Goal: Task Accomplishment & Management: Complete application form

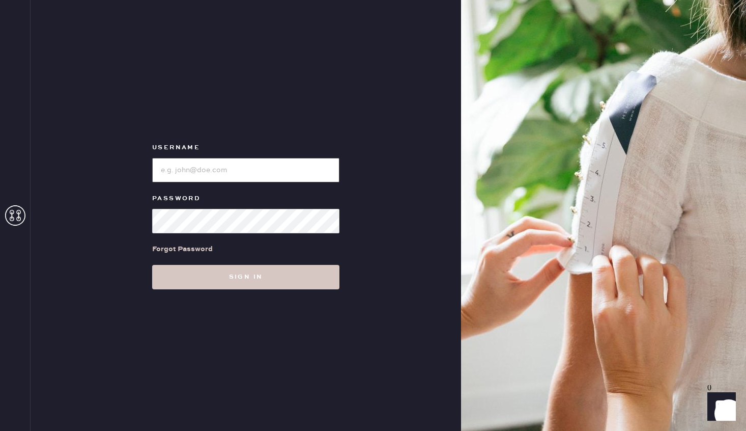
type input "reformationrittenhouse"
click at [246, 292] on div "Username Password Forgot Password Sign in" at bounding box center [246, 215] width 431 height 431
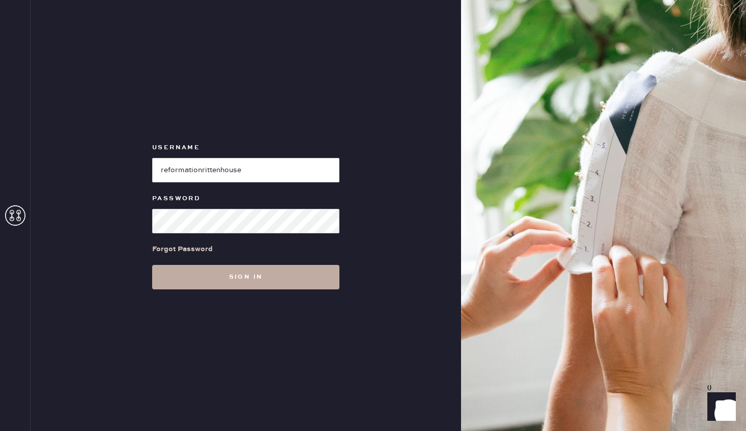
click at [246, 282] on button "Sign in" at bounding box center [245, 277] width 187 height 24
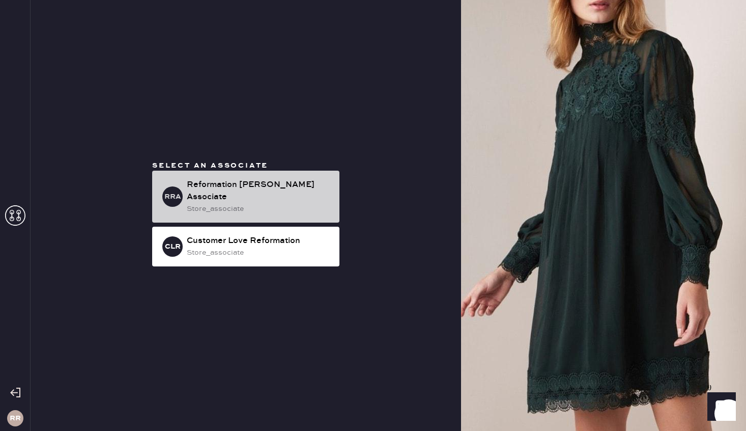
click at [255, 178] on div "RRA Reformation [PERSON_NAME] Associate store_associate" at bounding box center [245, 197] width 187 height 52
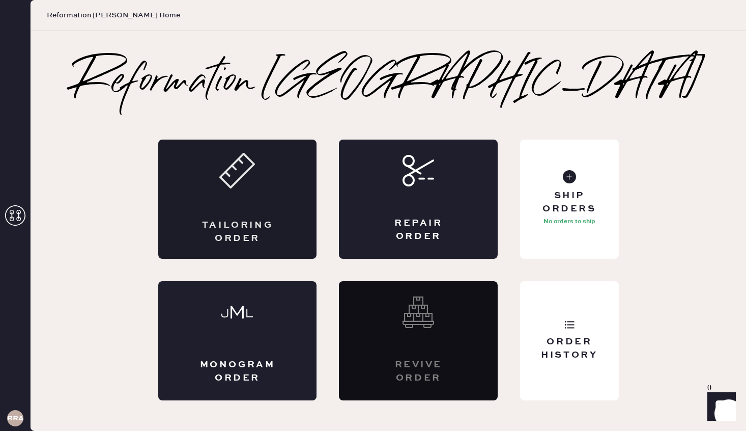
click at [286, 199] on div "Tailoring Order" at bounding box center [237, 198] width 159 height 119
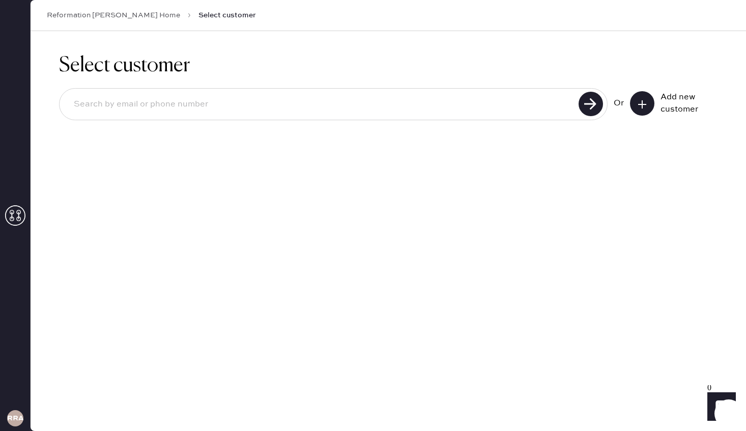
click at [645, 99] on icon at bounding box center [642, 104] width 10 height 10
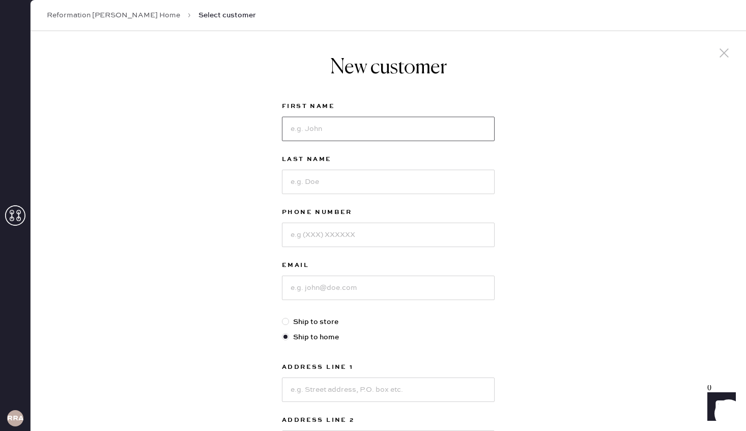
click at [374, 124] on input at bounding box center [388, 129] width 213 height 24
type input "[PERSON_NAME]"
click at [348, 180] on input at bounding box center [388, 181] width 213 height 24
type input "[PERSON_NAME]"
click at [325, 232] on input at bounding box center [388, 234] width 213 height 24
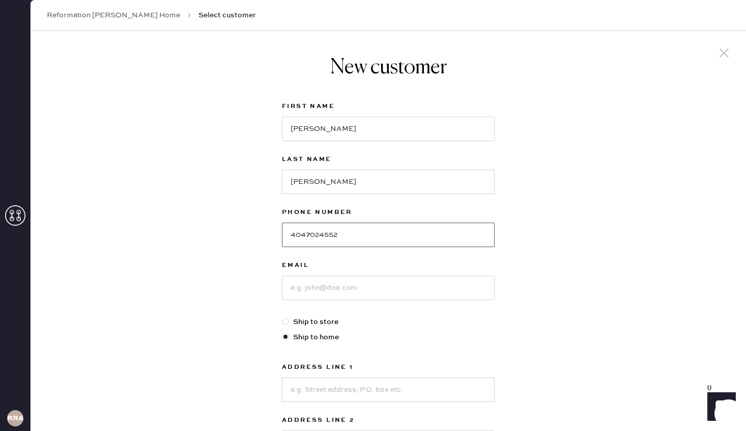
type input "4047024552"
click at [298, 291] on input at bounding box center [388, 287] width 213 height 24
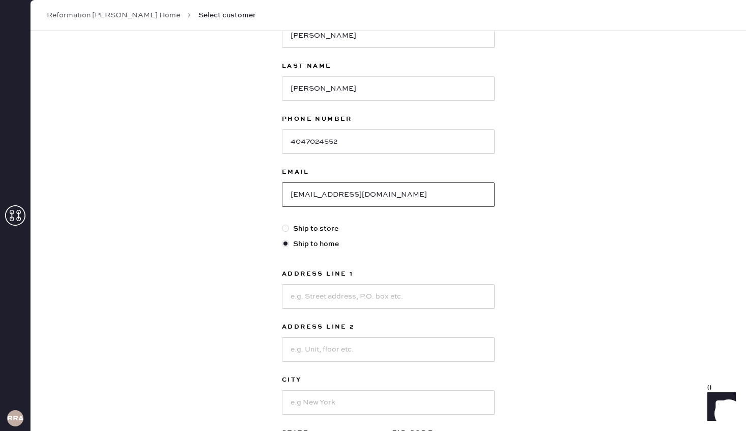
scroll to position [93, 0]
type input "[EMAIL_ADDRESS][DOMAIN_NAME]"
click at [308, 297] on input at bounding box center [388, 297] width 213 height 24
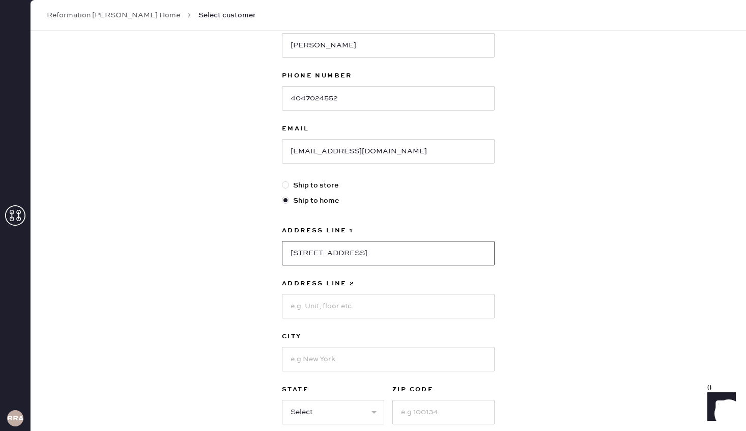
scroll to position [136, 0]
type input "[STREET_ADDRESS]"
click at [305, 346] on div at bounding box center [388, 358] width 213 height 26
click at [311, 356] on input at bounding box center [388, 359] width 213 height 24
type input "[GEOGRAPHIC_DATA]"
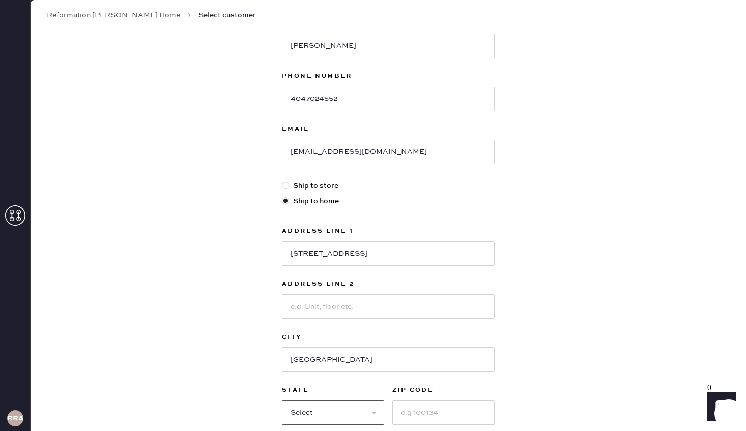
select select "CA"
click at [443, 416] on input at bounding box center [443, 412] width 102 height 24
type input "92130"
click at [325, 184] on label "Ship to store" at bounding box center [388, 185] width 213 height 11
click at [282, 181] on input "Ship to store" at bounding box center [282, 180] width 1 height 1
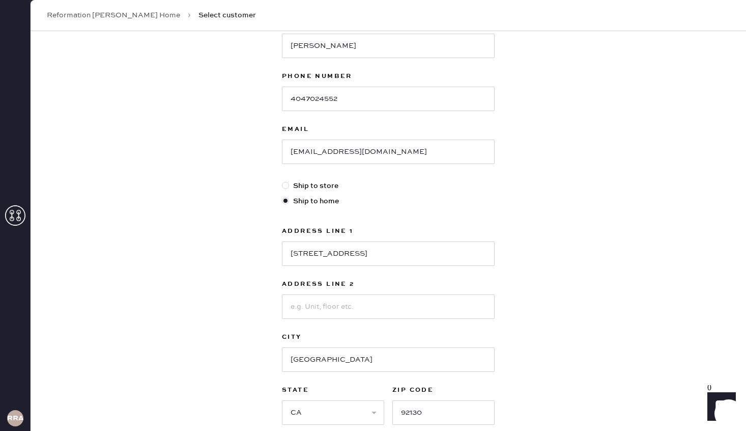
radio input "true"
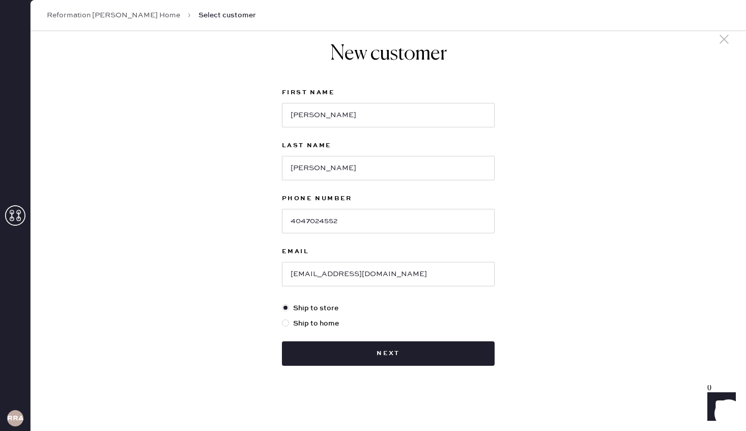
scroll to position [14, 0]
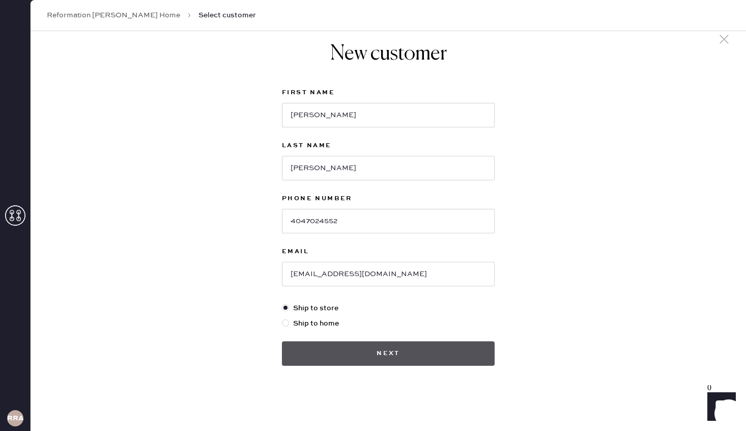
click at [347, 348] on button "Next" at bounding box center [388, 353] width 213 height 24
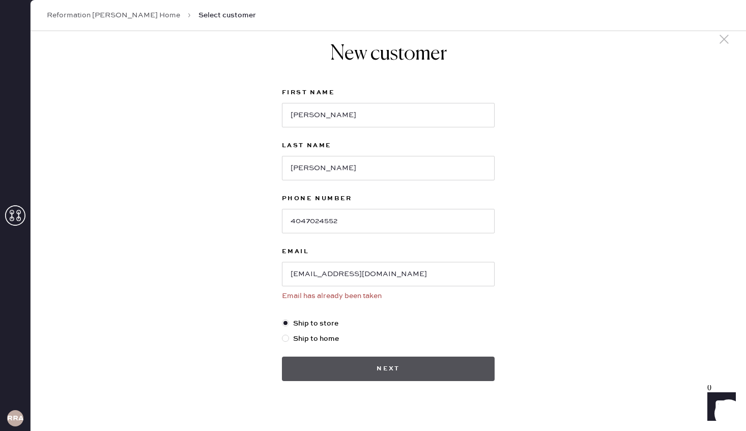
click at [359, 367] on button "Next" at bounding box center [388, 368] width 213 height 24
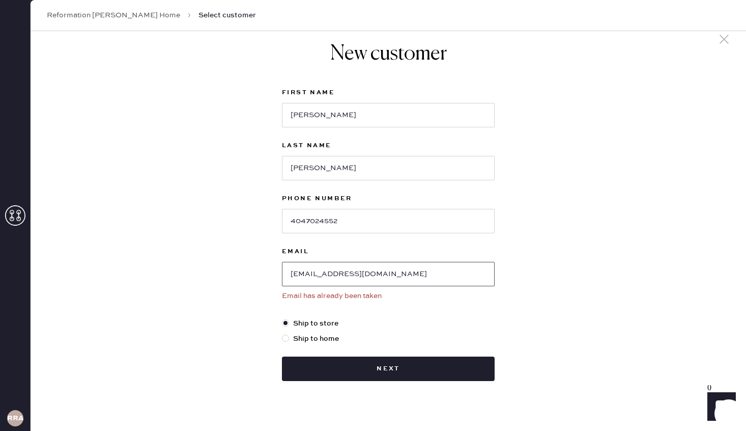
drag, startPoint x: 402, startPoint y: 277, endPoint x: 213, endPoint y: 270, distance: 189.0
click at [213, 269] on div "New customer First Name [PERSON_NAME] Last Name [PERSON_NAME] Phone Number 4047…" at bounding box center [389, 231] width 716 height 429
click at [129, 15] on link "Reformation [PERSON_NAME] Home" at bounding box center [113, 15] width 133 height 10
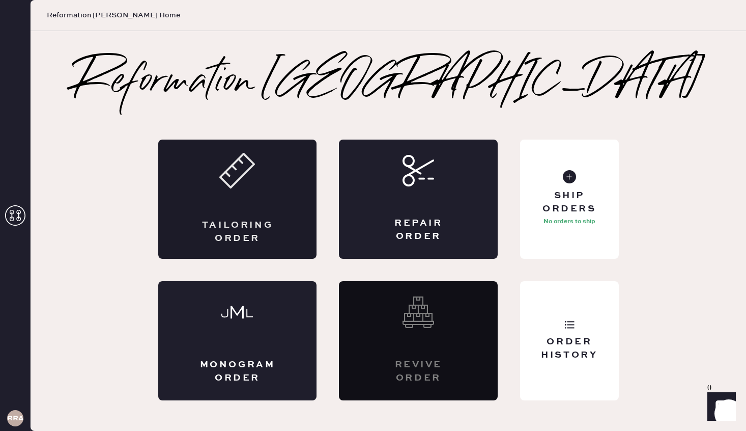
click at [260, 228] on div "Tailoring Order" at bounding box center [237, 231] width 77 height 25
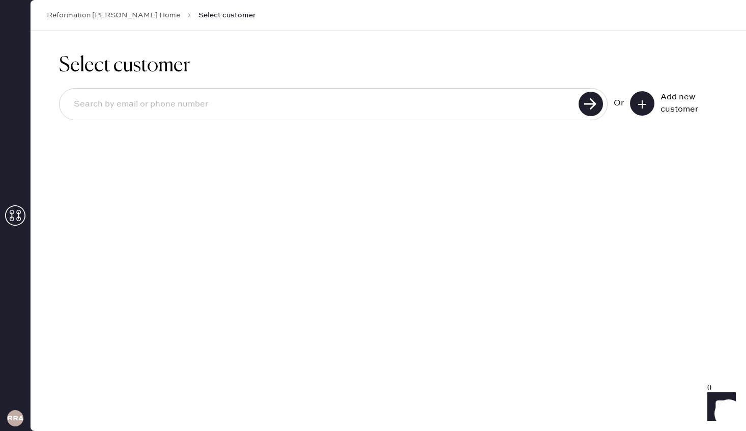
click at [525, 99] on input at bounding box center [321, 104] width 510 height 23
paste input "[EMAIL_ADDRESS][DOMAIN_NAME]"
type input "[EMAIL_ADDRESS][DOMAIN_NAME]"
click at [590, 105] on use at bounding box center [591, 104] width 24 height 24
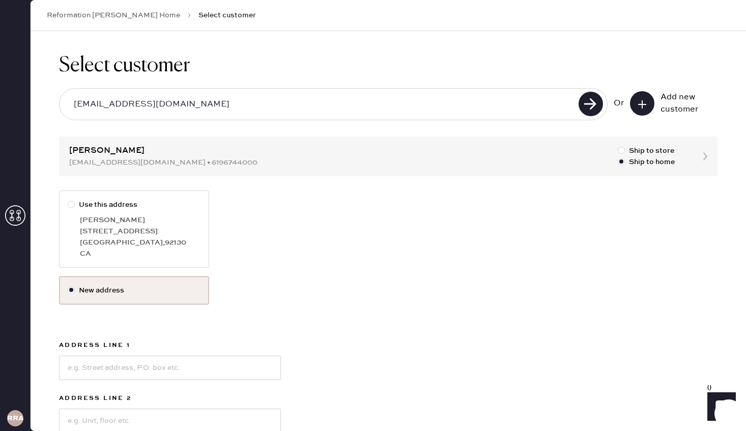
click at [108, 228] on div "[STREET_ADDRESS]" at bounding box center [140, 230] width 121 height 11
click at [68, 200] on input "Use this address" at bounding box center [68, 199] width 1 height 1
radio input "true"
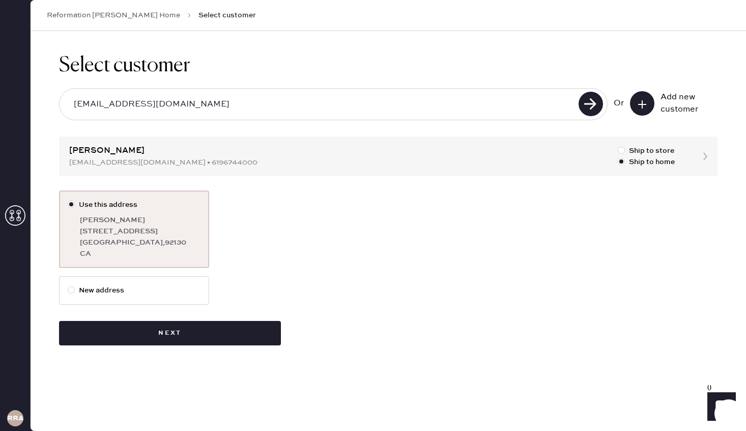
click at [91, 291] on label "New address" at bounding box center [134, 290] width 133 height 11
click at [68, 285] on input "New address" at bounding box center [68, 285] width 1 height 1
radio input "true"
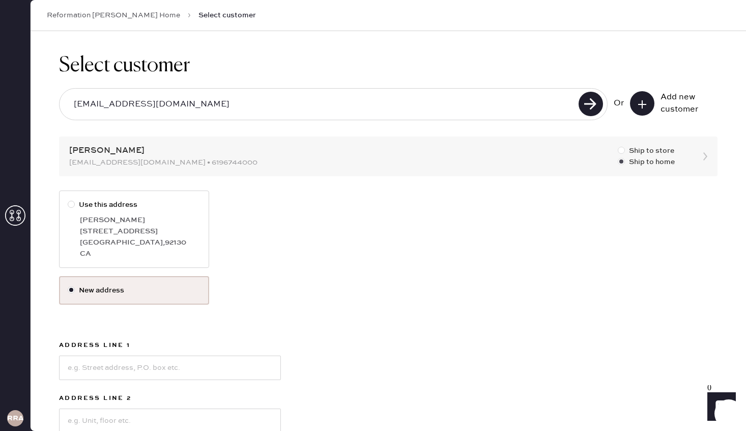
click at [620, 152] on div at bounding box center [621, 150] width 7 height 7
click at [618, 146] on input "Ship to store" at bounding box center [618, 145] width 1 height 1
radio input "true"
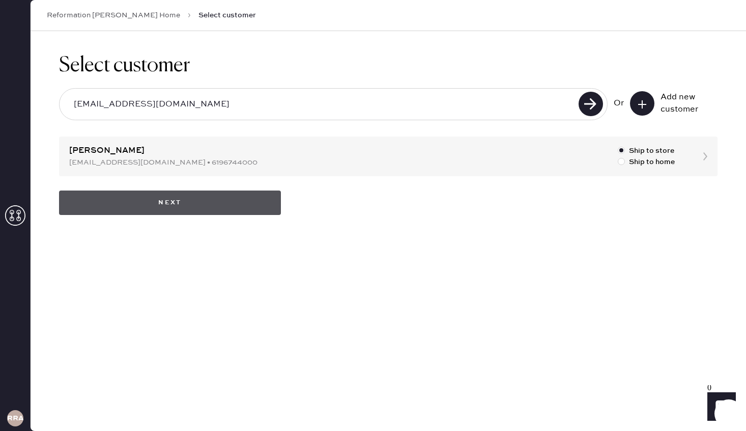
click at [242, 198] on button "Next" at bounding box center [170, 202] width 222 height 24
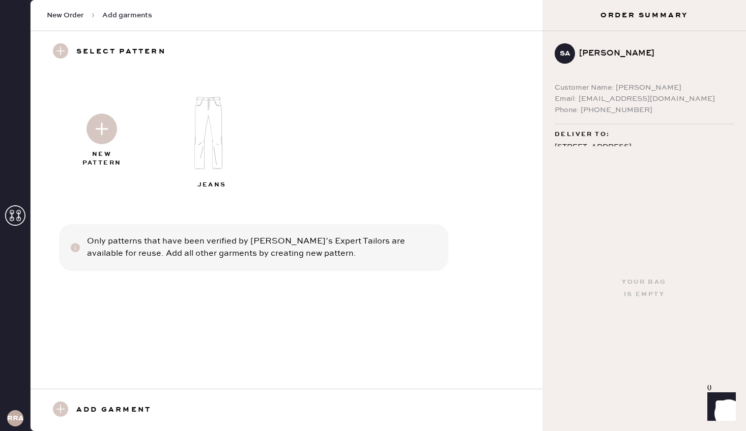
click at [109, 127] on img at bounding box center [102, 129] width 31 height 31
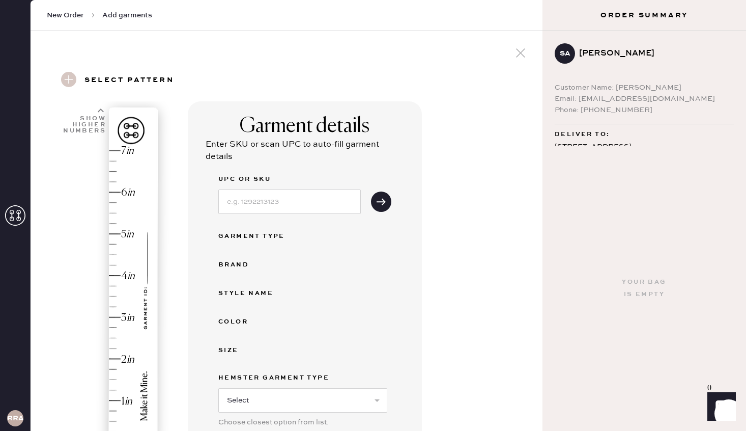
scroll to position [209, 0]
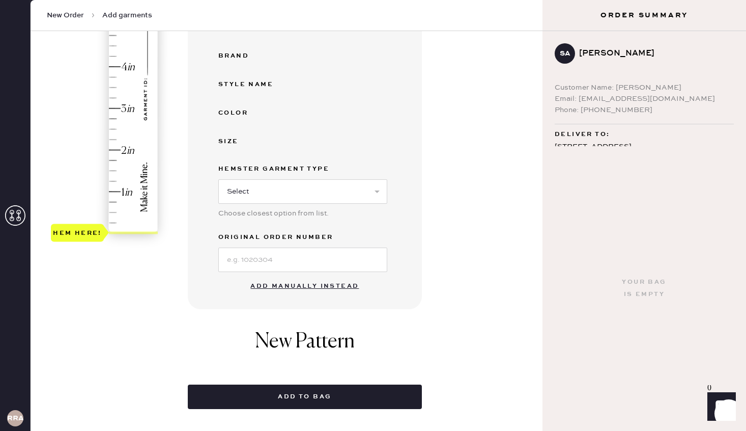
click at [275, 284] on button "Add manually instead" at bounding box center [304, 286] width 121 height 20
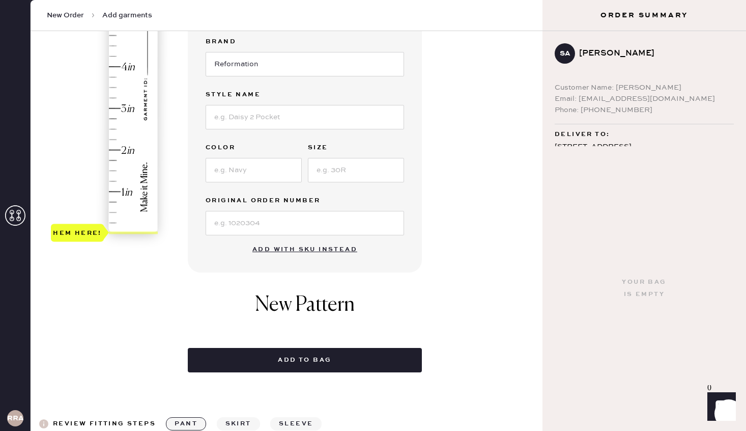
scroll to position [74, 0]
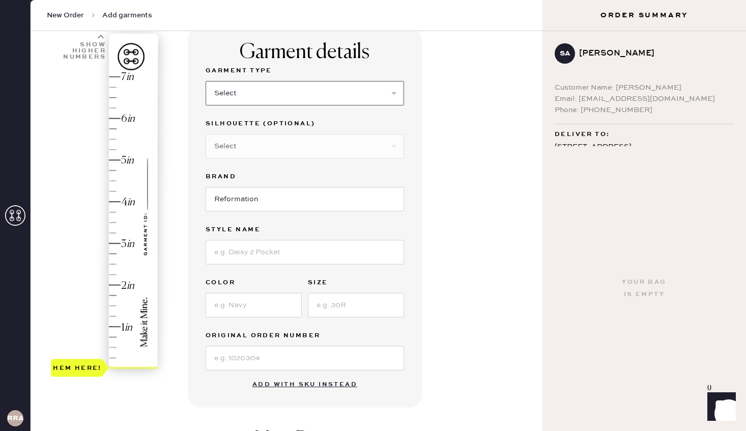
click at [263, 101] on select "Select Basic Skirt Jeans Leggings Pants Shorts Basic Sleeved Dress Basic Sleeve…" at bounding box center [305, 93] width 199 height 24
select select "4"
click at [289, 144] on select "Select Joggers Shorts Cropped Flare Boot Cut Straight Skinny Other" at bounding box center [305, 146] width 199 height 24
select select "11"
click at [266, 246] on input at bounding box center [305, 252] width 199 height 24
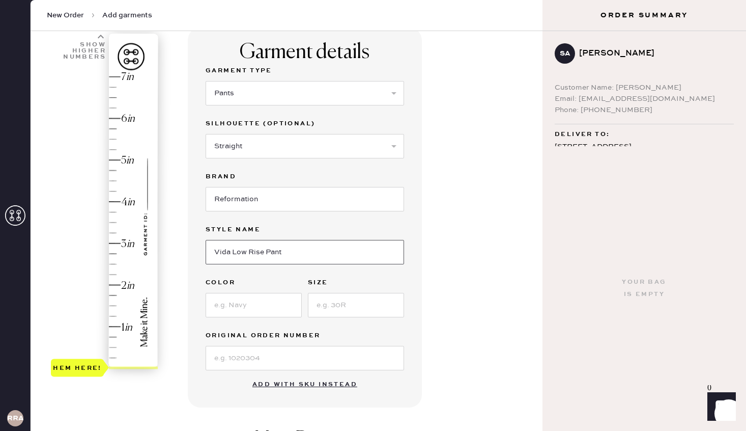
type input "Vida Low Rise Pant"
click at [275, 374] on button "Add with SKU instead" at bounding box center [304, 384] width 117 height 20
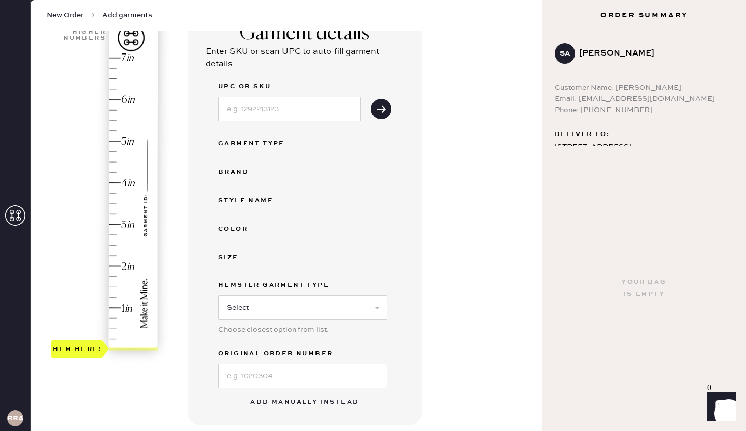
scroll to position [190, 0]
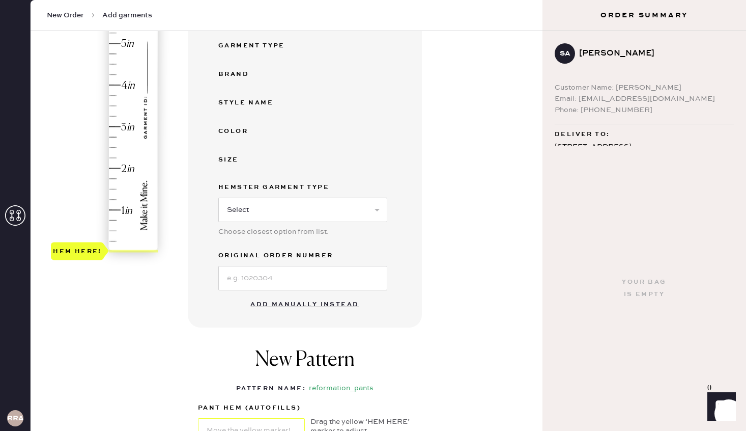
click at [293, 310] on button "Add manually instead" at bounding box center [304, 304] width 121 height 20
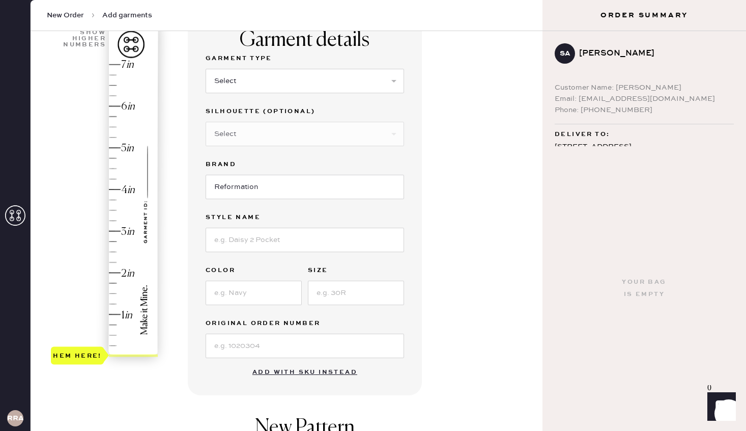
scroll to position [87, 0]
click at [232, 75] on select "Select Basic Skirt Jeans Leggings Pants Shorts Basic Sleeved Dress Basic Sleeve…" at bounding box center [305, 80] width 199 height 24
select select "4"
click at [236, 143] on select "Select Joggers Shorts Cropped Flare Boot Cut Straight Skinny Other" at bounding box center [305, 133] width 199 height 24
select select "11"
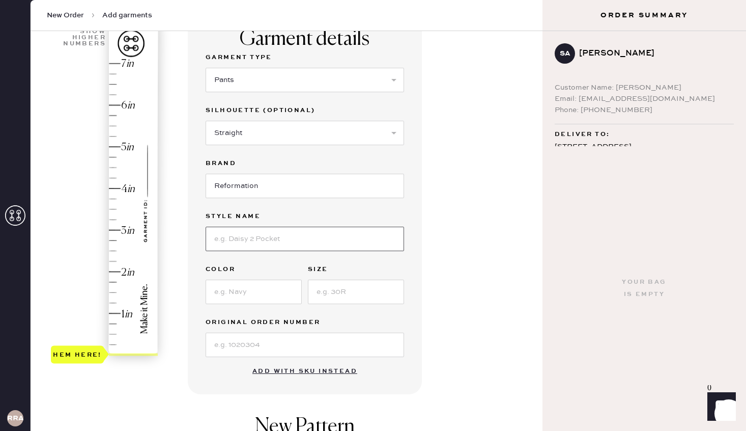
click at [246, 244] on input at bounding box center [305, 239] width 199 height 24
type input "Vida Low Rise Pant"
click at [248, 294] on input at bounding box center [254, 291] width 96 height 24
type input "m"
type input "Mole"
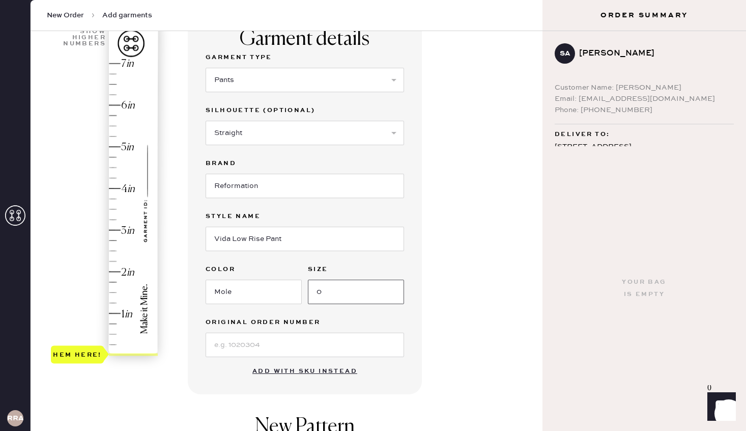
type input "0"
click at [221, 347] on input at bounding box center [305, 344] width 199 height 24
type input "S25794197"
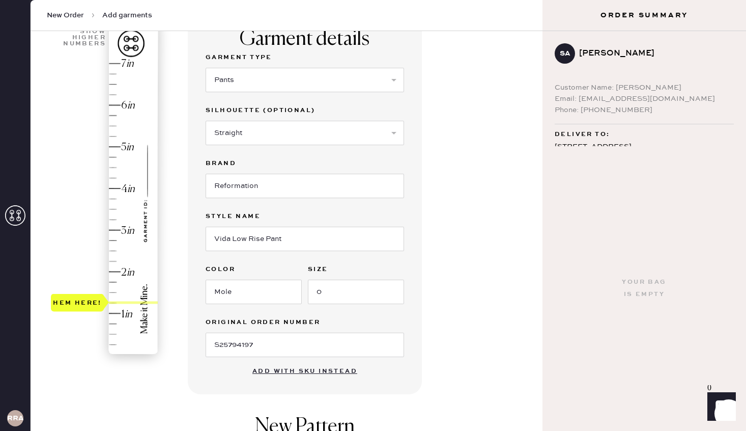
type input "1.5"
drag, startPoint x: 94, startPoint y: 351, endPoint x: 98, endPoint y: 290, distance: 61.8
click at [98, 290] on div "Hem here!" at bounding box center [77, 292] width 49 height 12
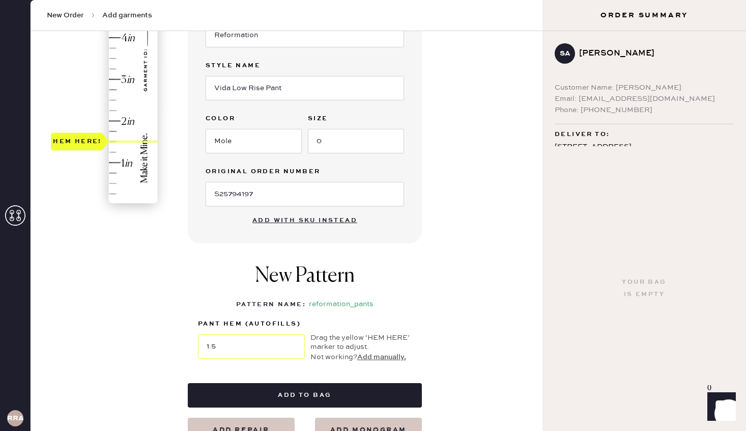
scroll to position [238, 0]
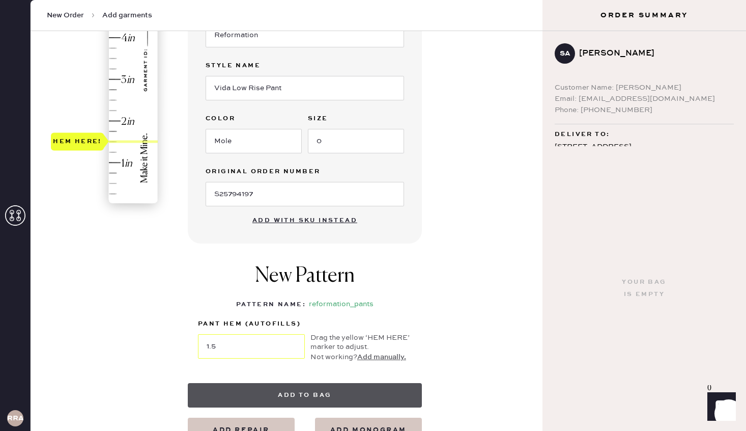
click at [309, 392] on button "Add to bag" at bounding box center [305, 395] width 234 height 24
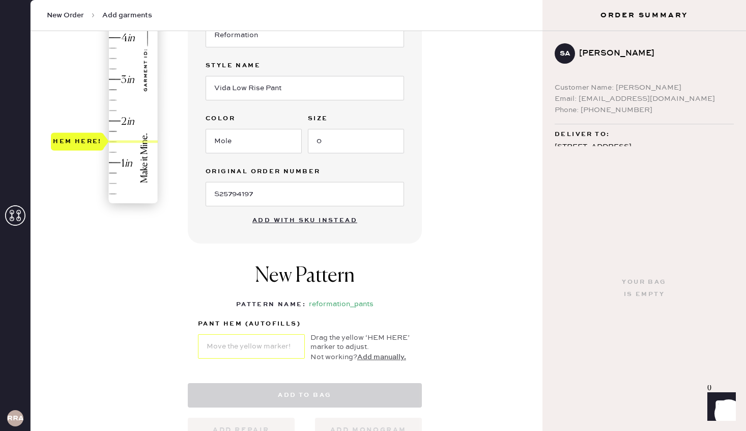
select select "4"
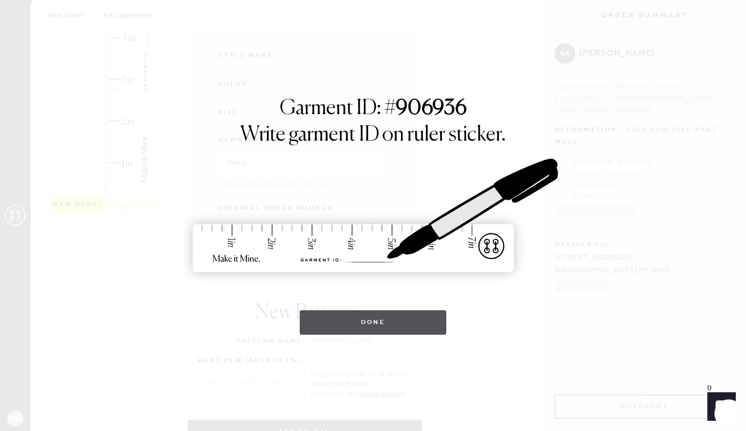
click at [341, 321] on button "Done" at bounding box center [373, 322] width 147 height 24
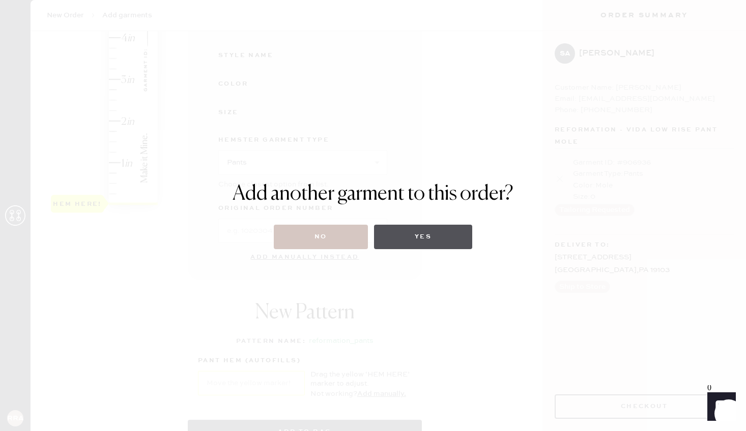
click at [399, 226] on button "Yes" at bounding box center [423, 236] width 98 height 24
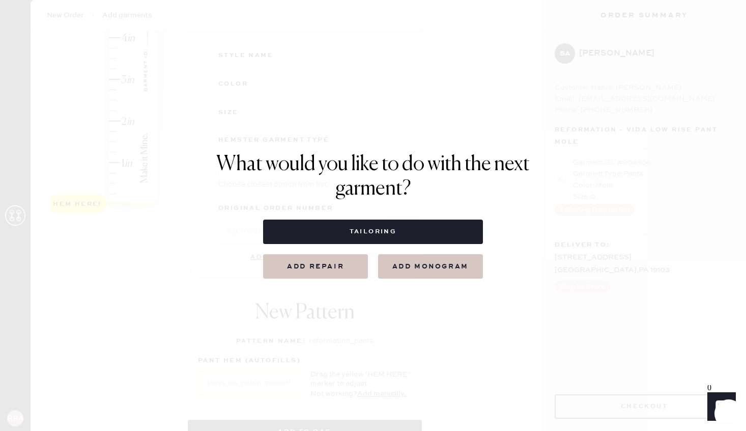
click at [399, 226] on button "Tailoring" at bounding box center [372, 231] width 219 height 24
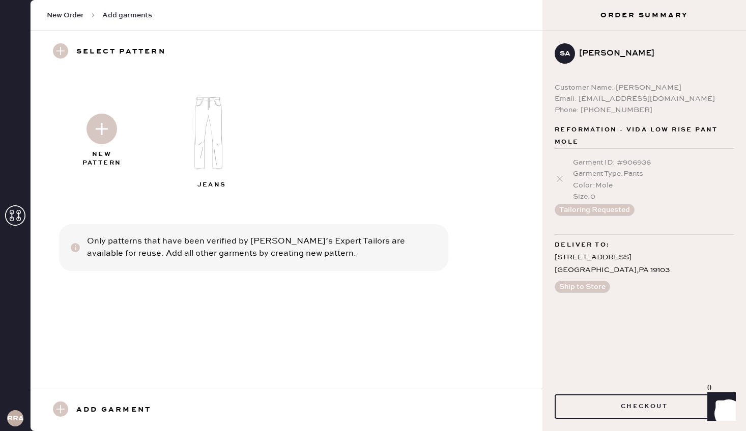
click at [95, 128] on img at bounding box center [102, 129] width 31 height 31
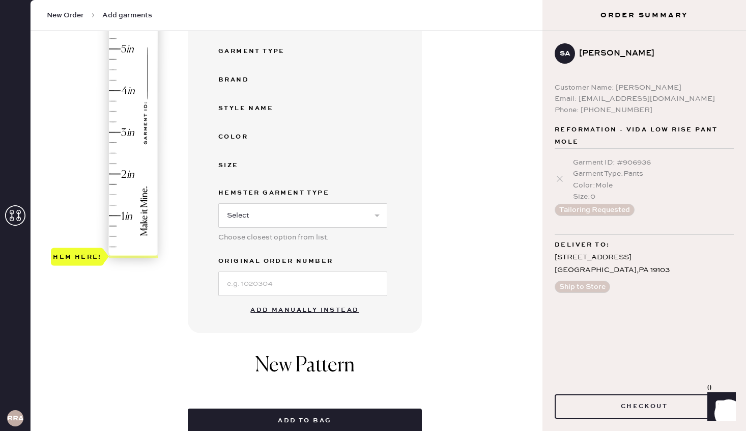
scroll to position [204, 0]
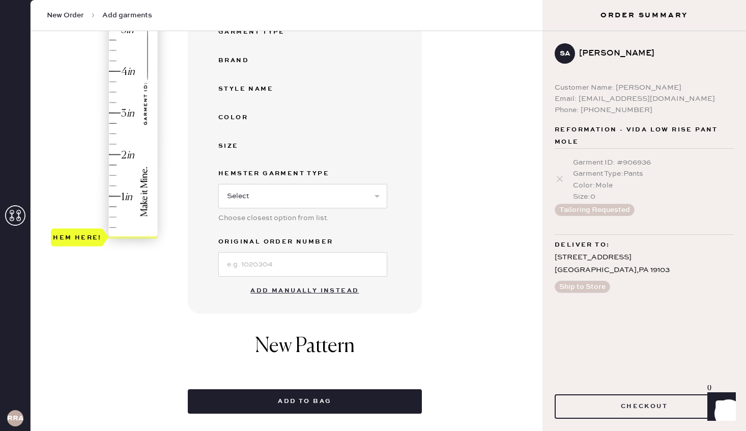
click at [278, 283] on button "Add manually instead" at bounding box center [304, 290] width 121 height 20
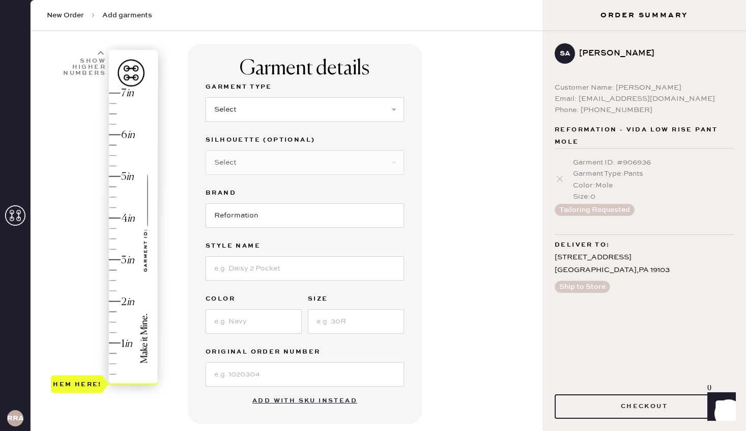
scroll to position [53, 0]
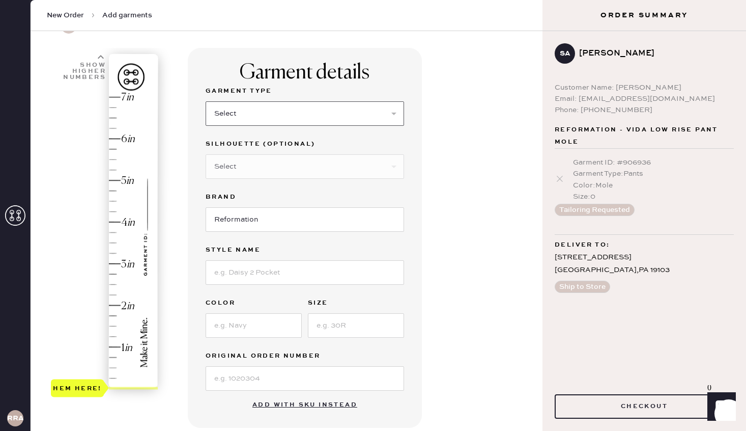
click at [275, 120] on select "Select Basic Skirt Jeans Leggings Pants Shorts Basic Sleeved Dress Basic Sleeve…" at bounding box center [305, 113] width 199 height 24
select select "4"
click at [284, 160] on select "Select Joggers Shorts Cropped Flare Boot Cut Straight Skinny Other" at bounding box center [305, 166] width 199 height 24
select select "11"
click at [295, 274] on input at bounding box center [305, 272] width 199 height 24
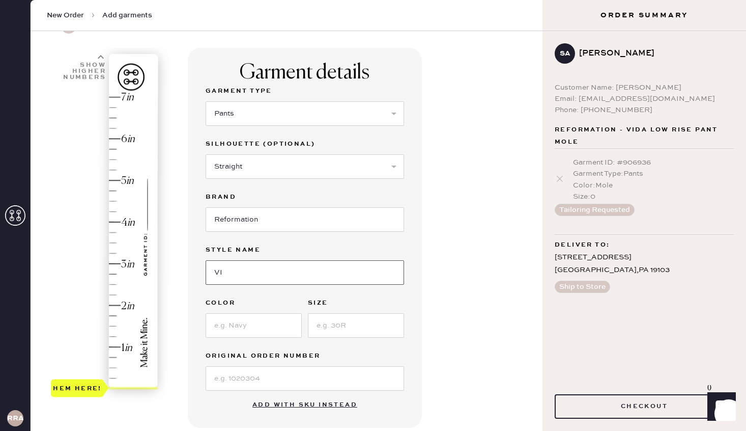
type input "Vida Low Rise Pant"
click at [269, 345] on div "Garment Type Select Basic Skirt Jeans Leggings Pants Shorts Basic Sleeved Dress…" at bounding box center [305, 237] width 199 height 305
click at [265, 326] on input at bounding box center [254, 325] width 96 height 24
type input "B"
type input "PITCH"
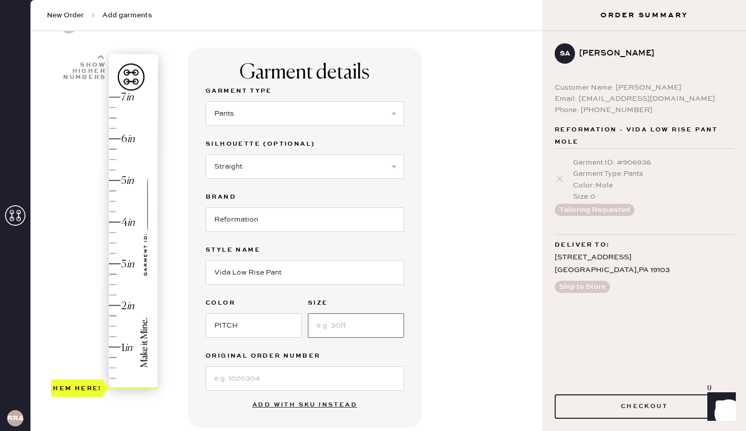
click at [347, 329] on input at bounding box center [356, 325] width 96 height 24
type input "0"
click at [292, 365] on div at bounding box center [305, 377] width 199 height 26
click at [292, 375] on input at bounding box center [305, 378] width 199 height 24
type input "S20991225"
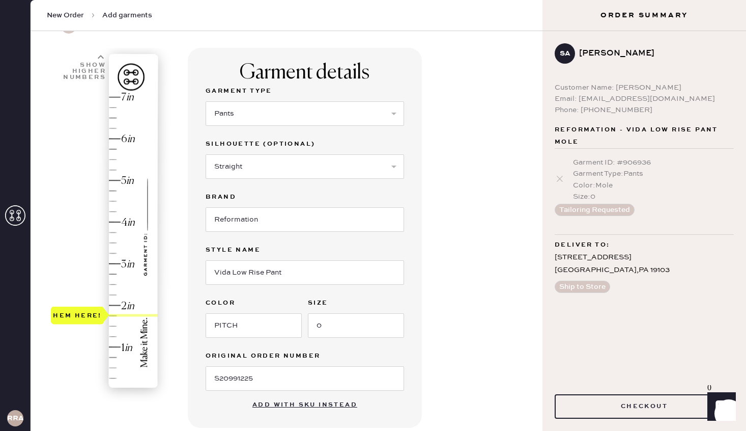
type input "2.25"
drag, startPoint x: 66, startPoint y: 385, endPoint x: 80, endPoint y: 296, distance: 90.2
click at [80, 296] on div "Hem here!" at bounding box center [77, 294] width 49 height 12
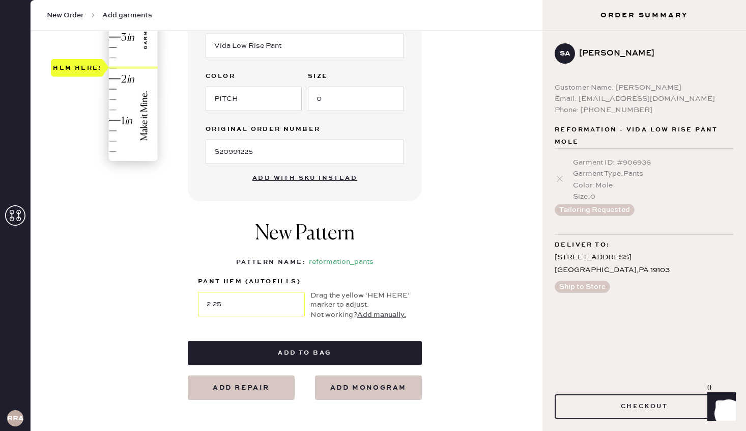
scroll to position [379, 0]
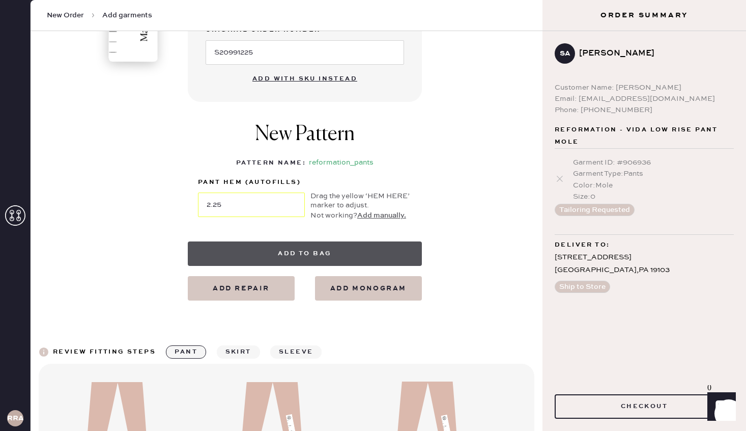
click at [324, 256] on button "Add to bag" at bounding box center [305, 253] width 234 height 24
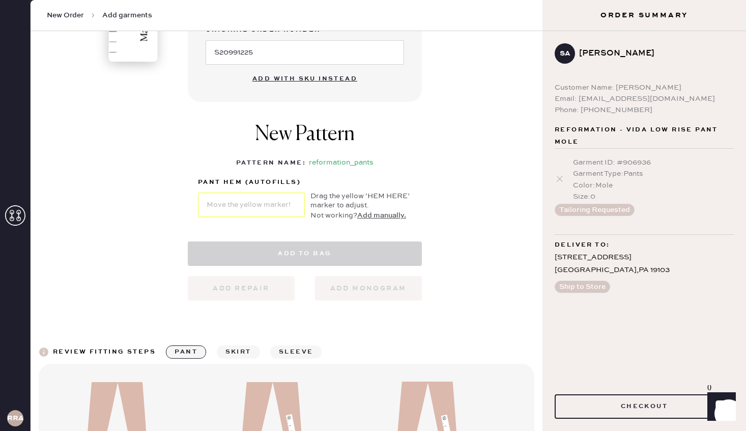
select select "4"
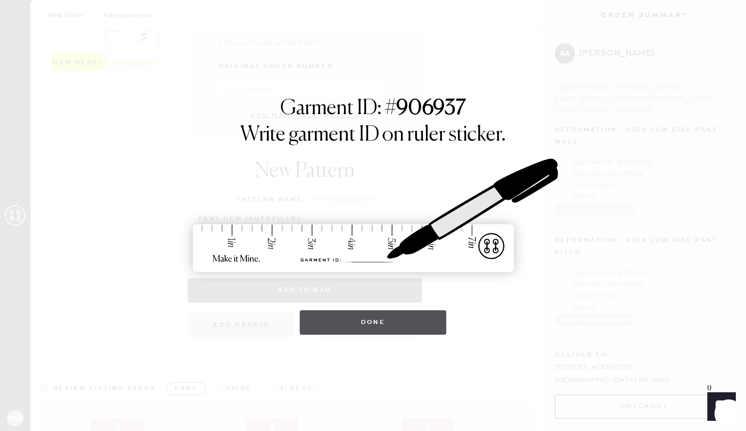
click at [351, 324] on button "Done" at bounding box center [373, 322] width 147 height 24
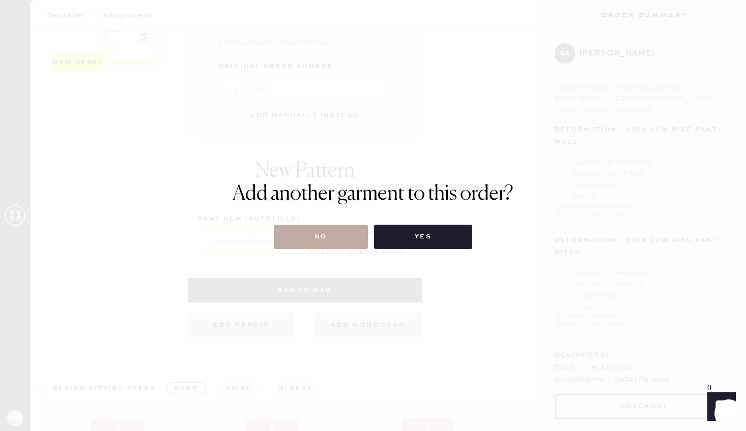
click at [350, 239] on button "No" at bounding box center [321, 236] width 94 height 24
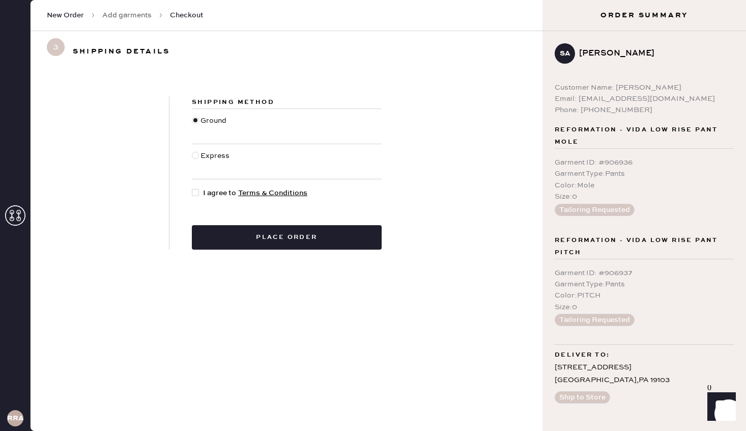
click at [196, 190] on div at bounding box center [195, 192] width 7 height 7
click at [192, 188] on input "I agree to Terms & Conditions" at bounding box center [192, 187] width 1 height 1
checkbox input "true"
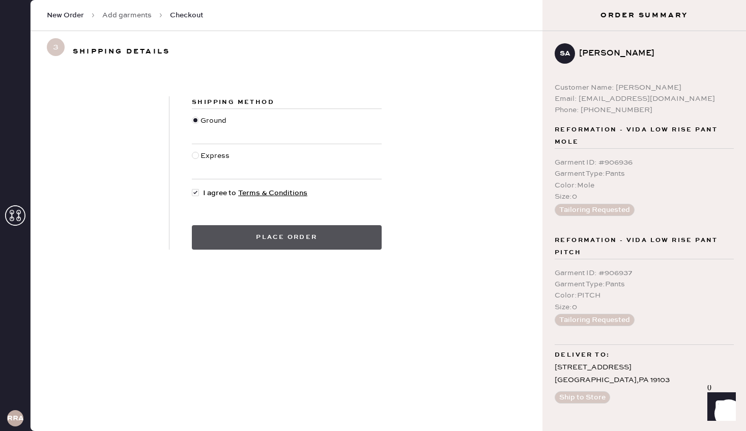
click at [251, 234] on button "Place order" at bounding box center [287, 237] width 190 height 24
